Goal: Find contact information: Find contact information

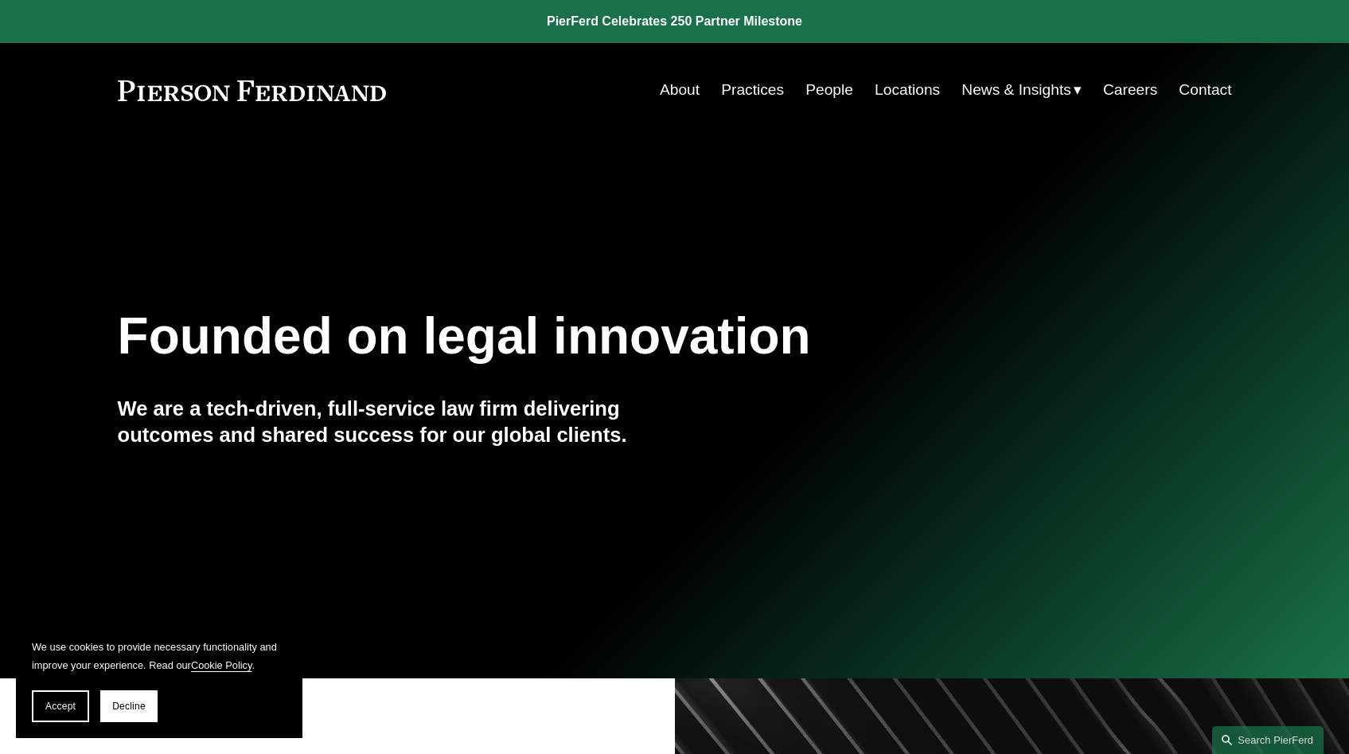
scroll to position [5, 0]
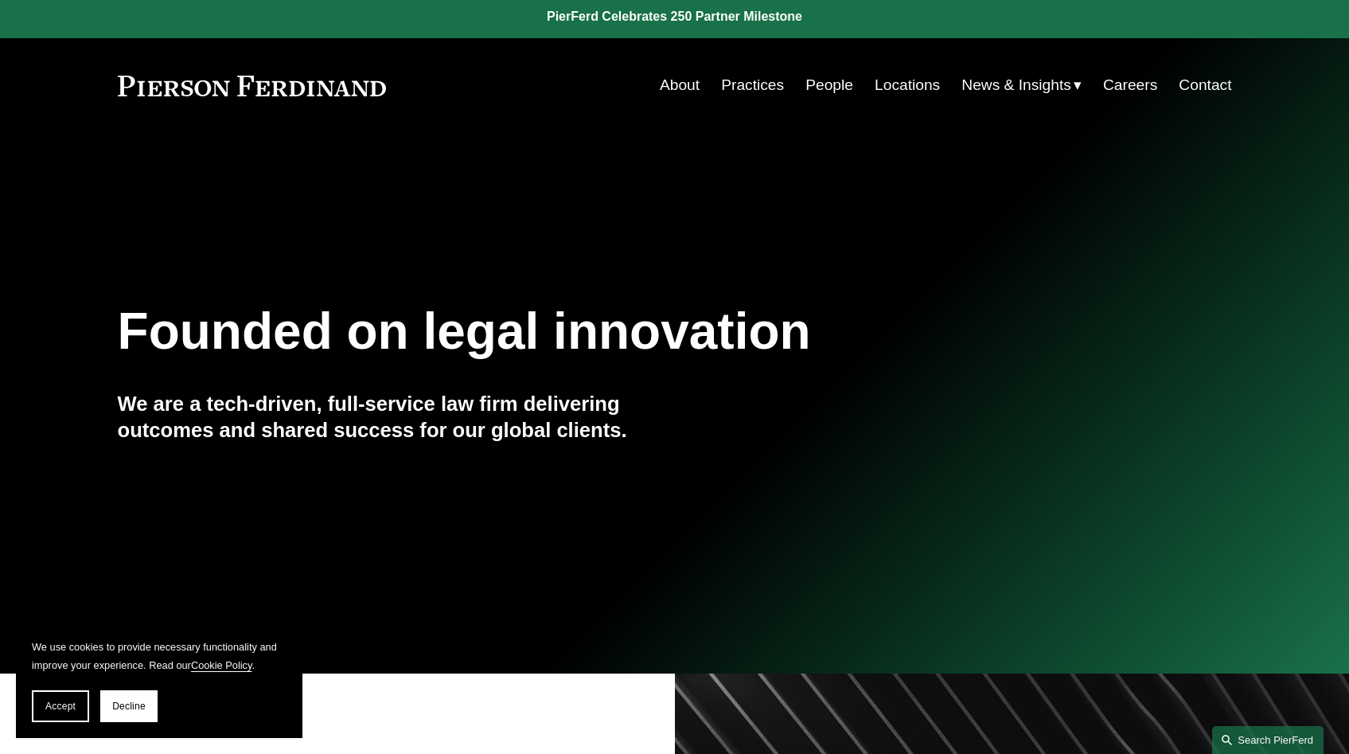
click at [1226, 738] on link "Search this site" at bounding box center [1267, 740] width 111 height 28
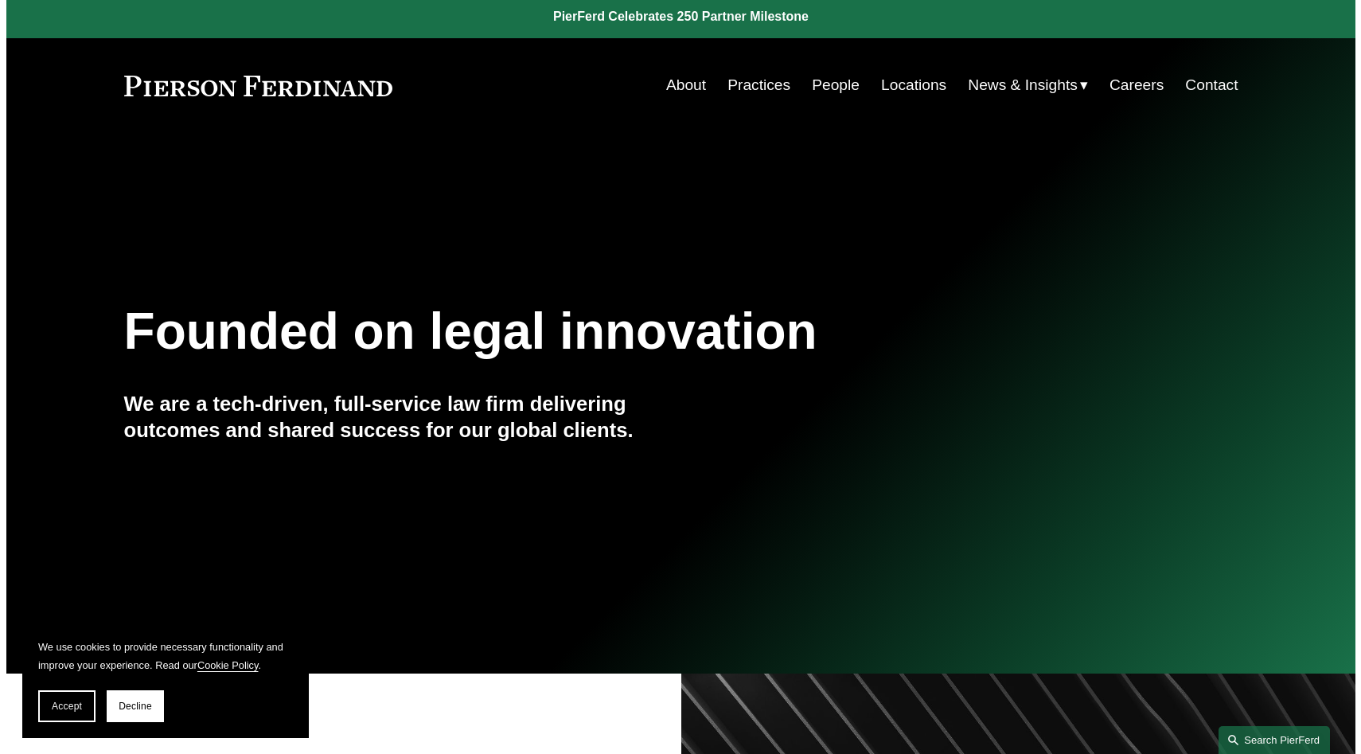
scroll to position [0, 0]
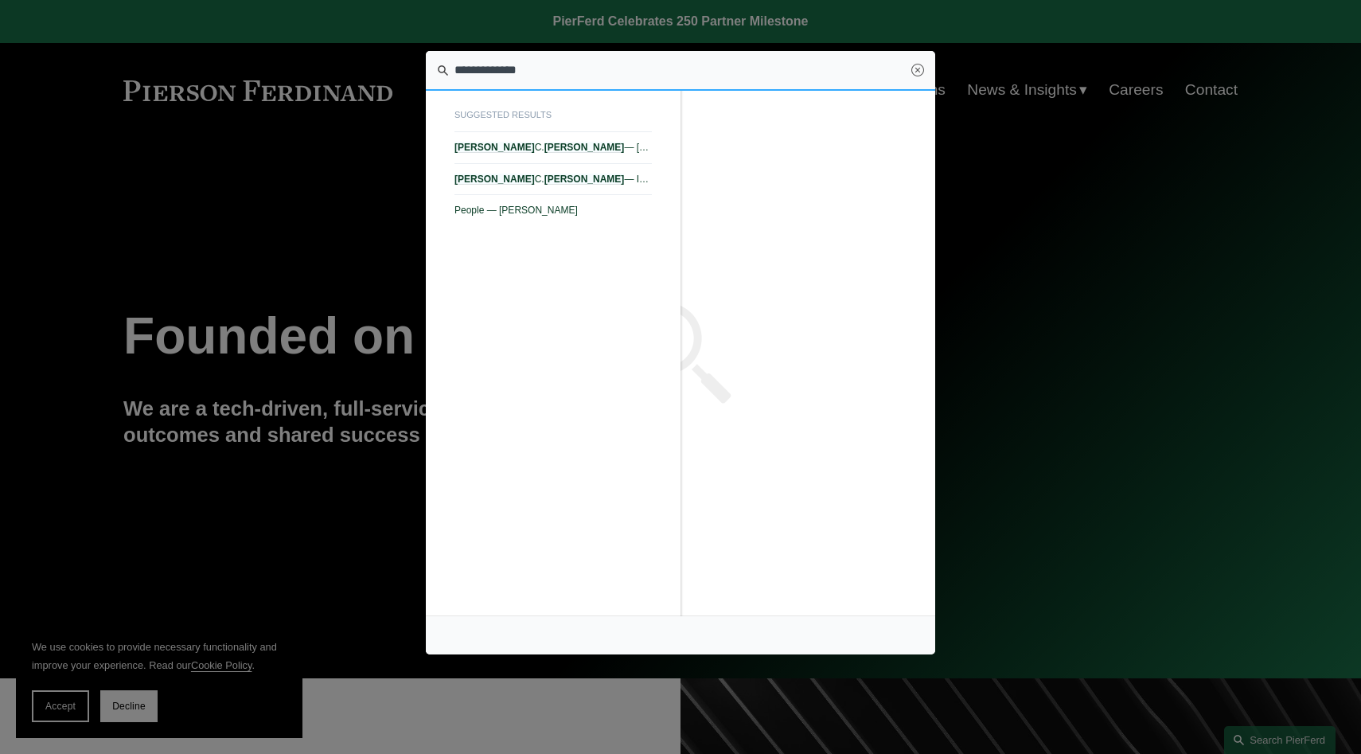
type input "**********"
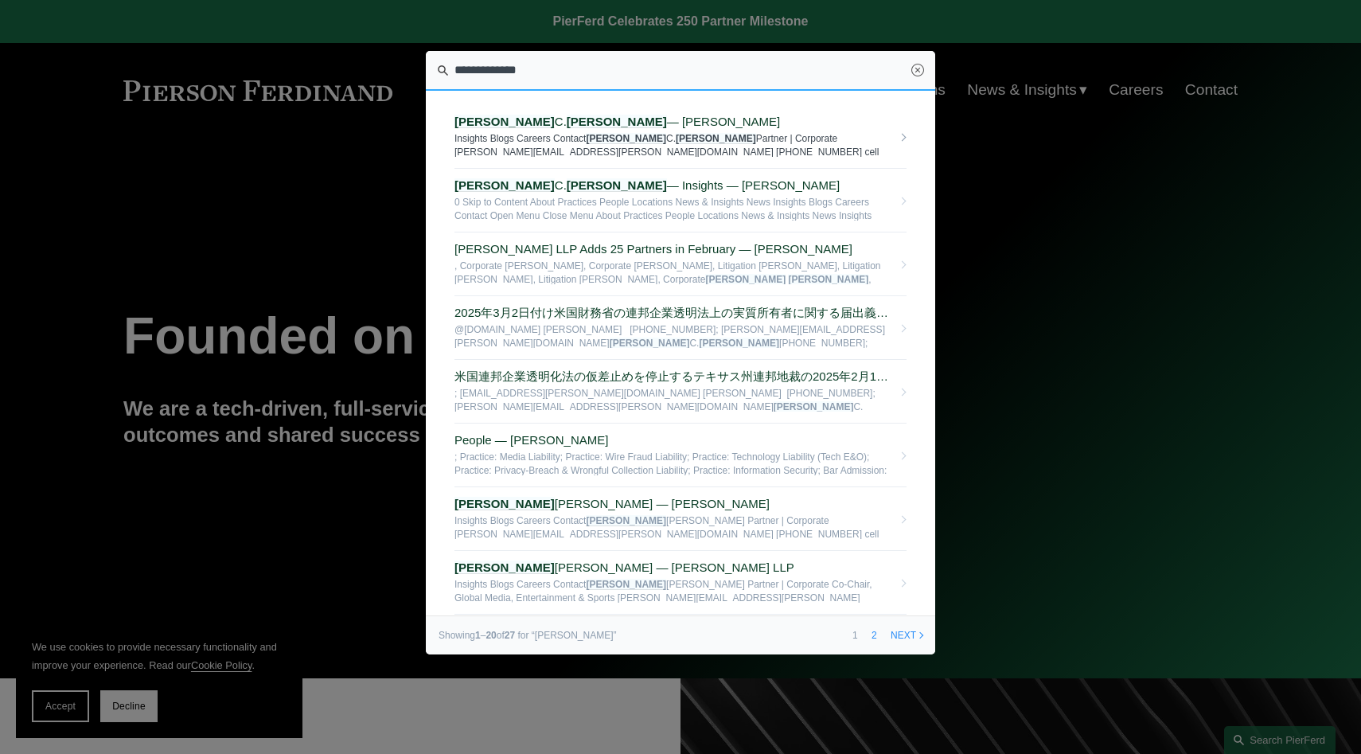
click at [668, 123] on span "[PERSON_NAME] — [PERSON_NAME] LLP" at bounding box center [673, 122] width 438 height 14
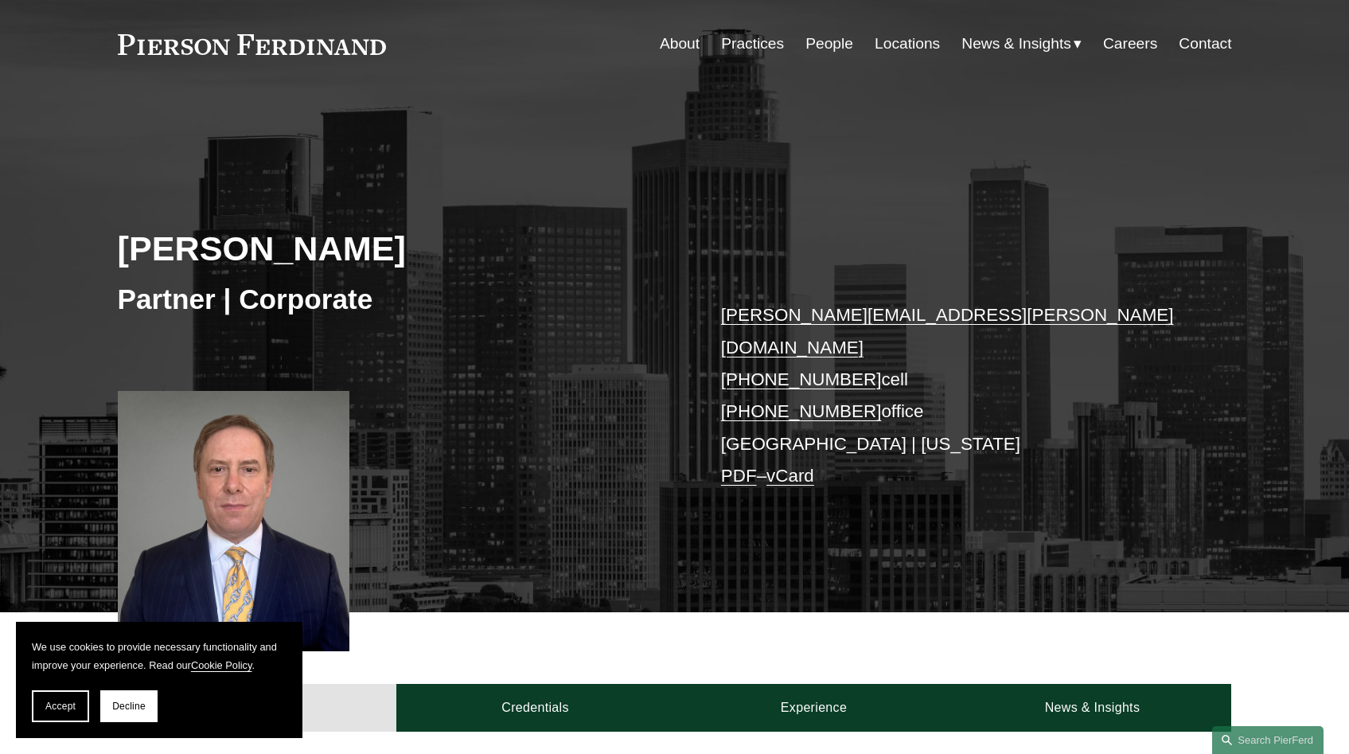
scroll to position [51, 0]
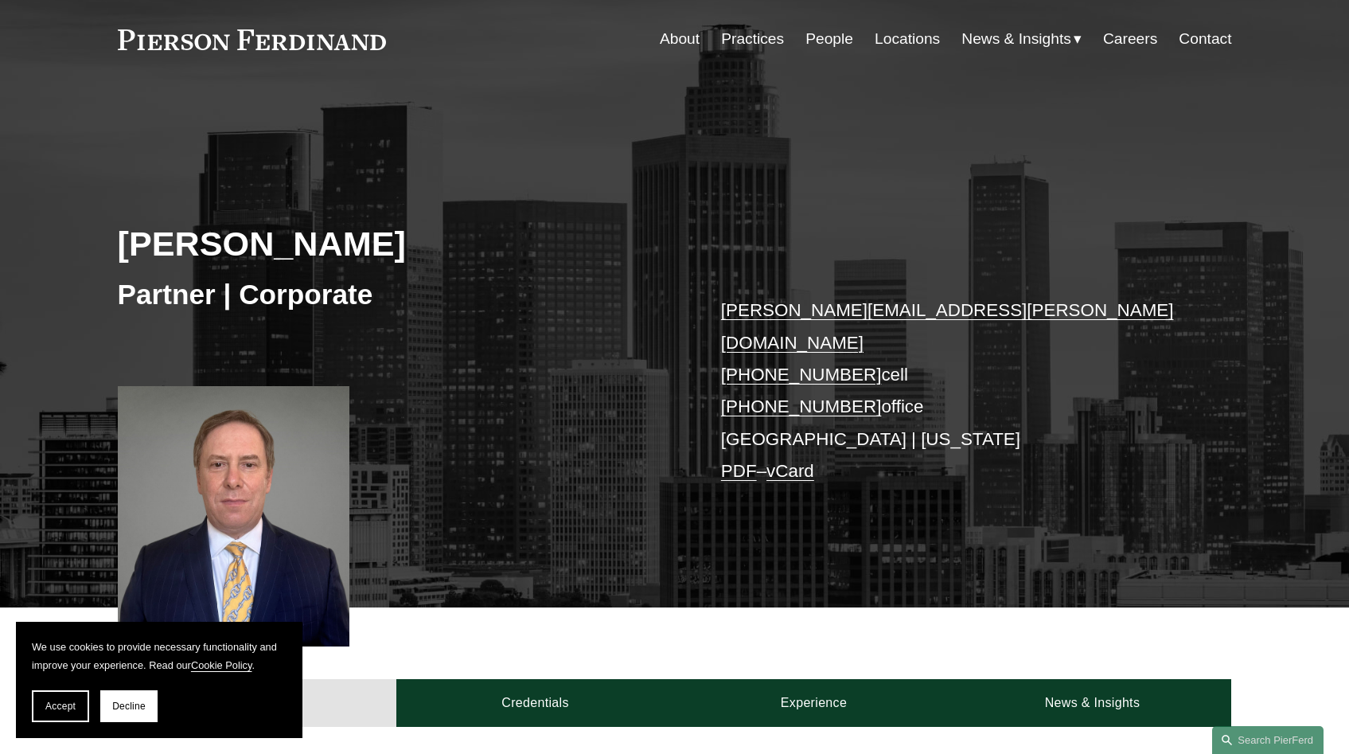
click at [886, 317] on link "steven.papkin@pierferd.com" at bounding box center [947, 326] width 453 height 52
